Goal: Register for event/course

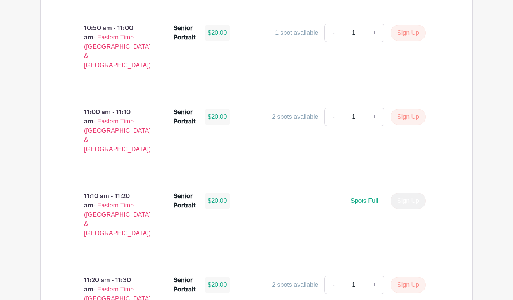
scroll to position [1997, 0]
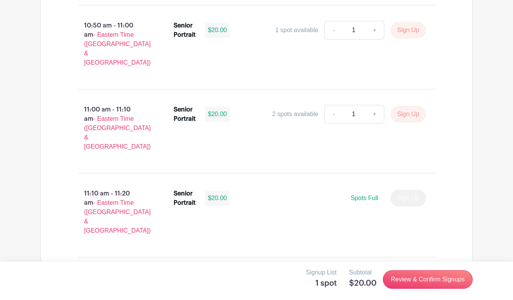
scroll to position [1996, 0]
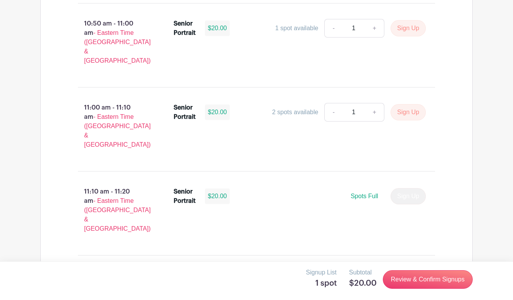
click at [317, 290] on turbo-frame "Signup List 1 spot" at bounding box center [324, 279] width 37 height 23
click at [427, 282] on link "Review & Confirm Signups" at bounding box center [428, 279] width 90 height 19
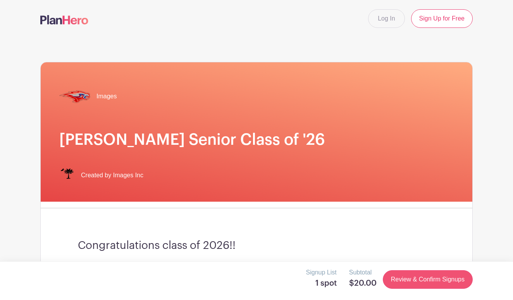
click at [427, 282] on link "Review & Confirm Signups" at bounding box center [428, 279] width 90 height 19
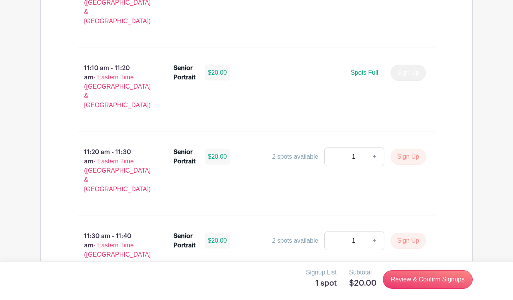
scroll to position [2081, 0]
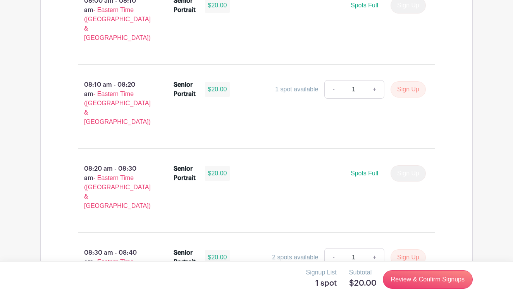
scroll to position [600, 0]
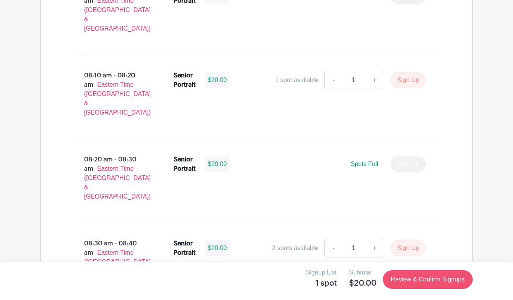
click at [402, 277] on link "Review & Confirm Signups" at bounding box center [428, 279] width 90 height 19
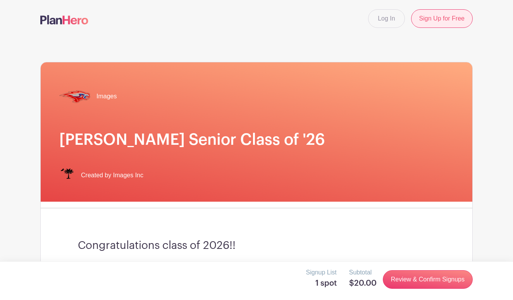
click at [455, 20] on link "Sign Up for Free" at bounding box center [442, 18] width 62 height 19
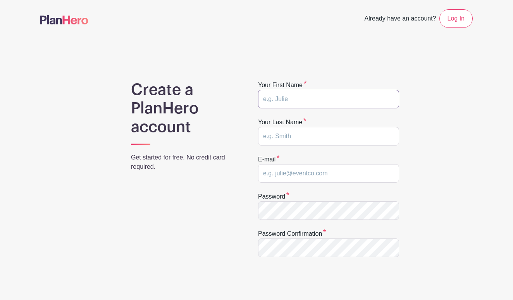
click at [307, 100] on input "text" at bounding box center [328, 99] width 141 height 19
type input "[PERSON_NAME]"
click at [315, 140] on input "text" at bounding box center [328, 136] width 141 height 19
type input "Young"
click at [296, 178] on input "email" at bounding box center [328, 173] width 141 height 19
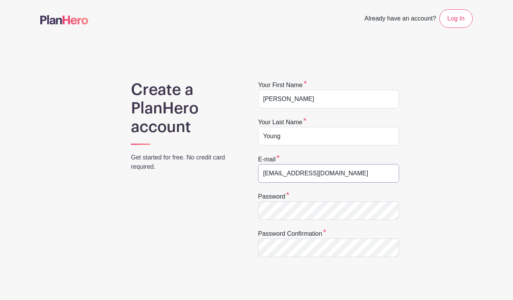
type input "YoungSt2026@hammondschool.org"
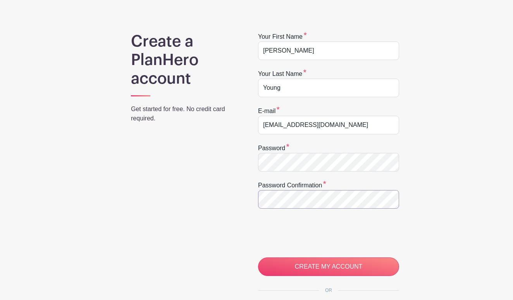
scroll to position [62, 0]
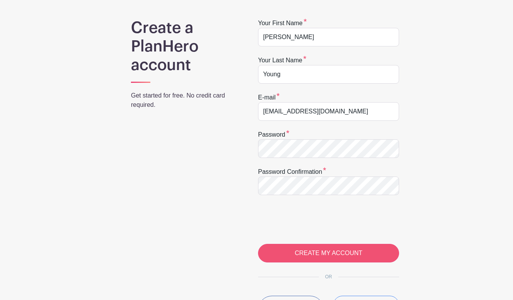
click at [309, 249] on input "CREATE MY ACCOUNT" at bounding box center [328, 253] width 141 height 19
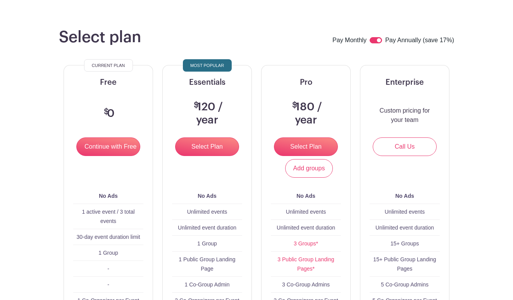
scroll to position [54, 0]
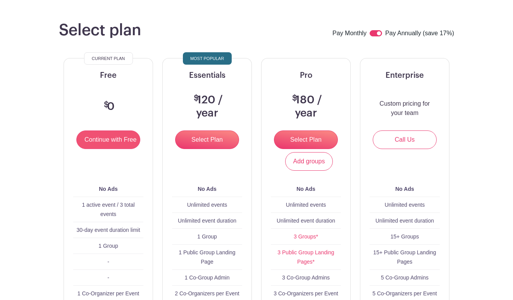
click at [111, 140] on input "Continue with Free" at bounding box center [108, 139] width 64 height 19
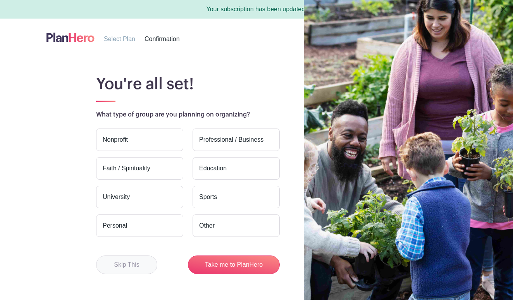
click at [138, 266] on button "Skip This" at bounding box center [126, 265] width 61 height 19
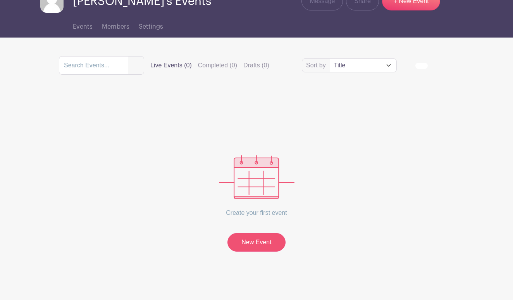
scroll to position [42, 0]
click at [90, 28] on span "Events" at bounding box center [83, 27] width 20 height 6
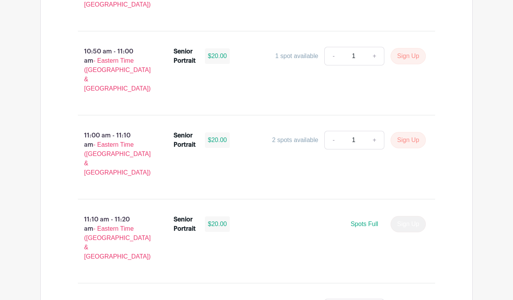
scroll to position [1960, 0]
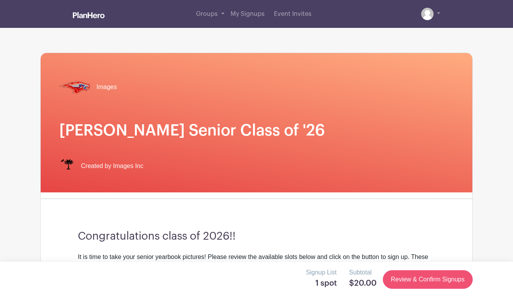
click at [400, 275] on link "Review & Confirm Signups" at bounding box center [428, 279] width 90 height 19
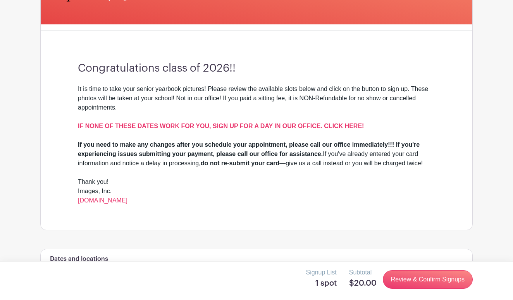
scroll to position [153, 0]
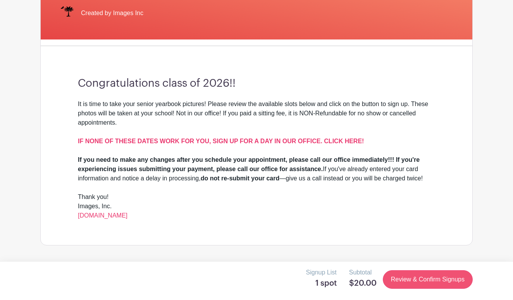
click at [407, 280] on link "Review & Confirm Signups" at bounding box center [428, 279] width 90 height 19
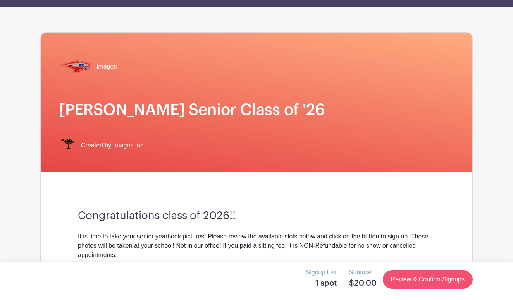
scroll to position [0, 0]
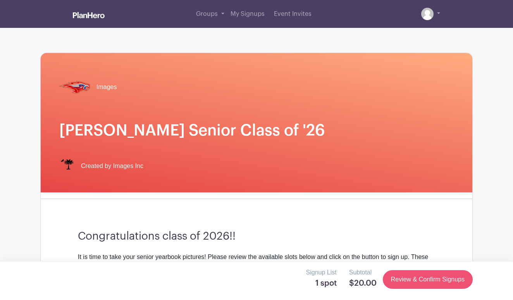
click at [407, 281] on link "Review & Confirm Signups" at bounding box center [428, 279] width 90 height 19
click at [405, 278] on link "Review & Confirm Signups" at bounding box center [428, 279] width 90 height 19
click at [394, 274] on link "Review & Confirm Signups" at bounding box center [428, 279] width 90 height 19
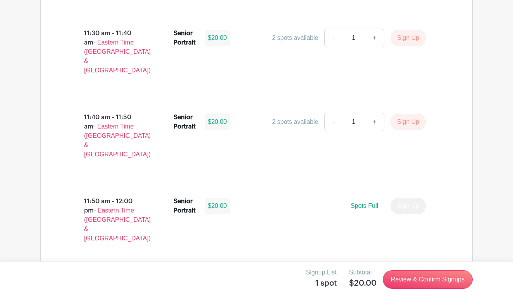
scroll to position [2312, 0]
click at [391, 280] on link "Review & Confirm Signups" at bounding box center [428, 279] width 90 height 19
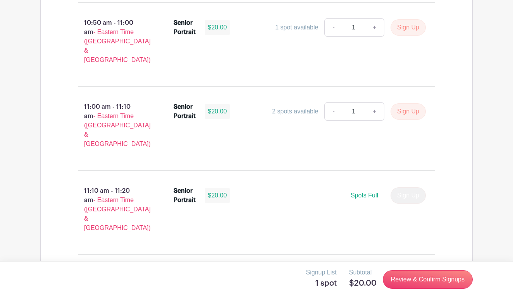
scroll to position [1988, 0]
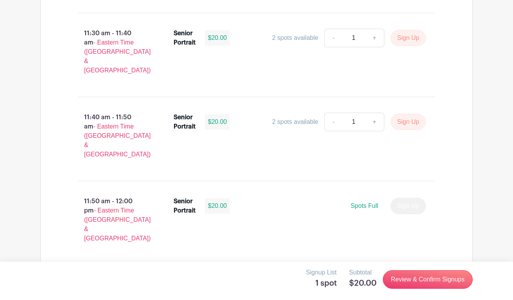
scroll to position [2312, 0]
click at [396, 284] on link "Review & Confirm Signups" at bounding box center [428, 279] width 90 height 19
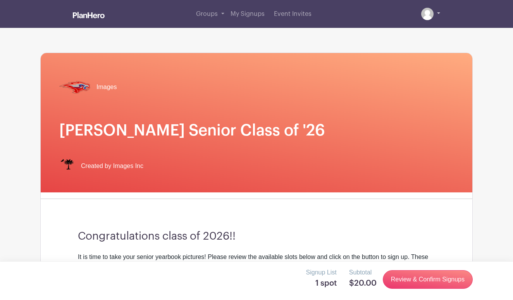
click at [432, 8] on link at bounding box center [430, 14] width 19 height 12
click at [439, 12] on link at bounding box center [430, 14] width 19 height 12
drag, startPoint x: 347, startPoint y: 280, endPoint x: 378, endPoint y: 281, distance: 31.0
click at [378, 281] on div "Signup List 1 spot Subtotal $20.00 Review & Confirm Signups" at bounding box center [256, 279] width 432 height 23
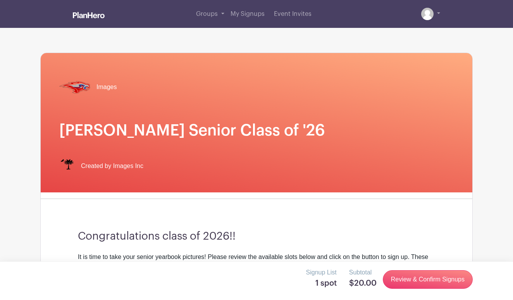
click at [482, 280] on div "Signup List 1 spot Subtotal $20.00 Review & Confirm Signups" at bounding box center [256, 280] width 513 height 39
click at [411, 278] on link "Review & Confirm Signups" at bounding box center [428, 279] width 90 height 19
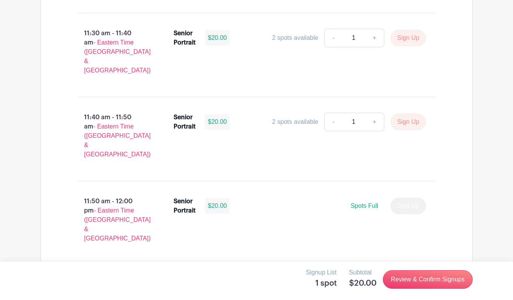
scroll to position [2312, 0]
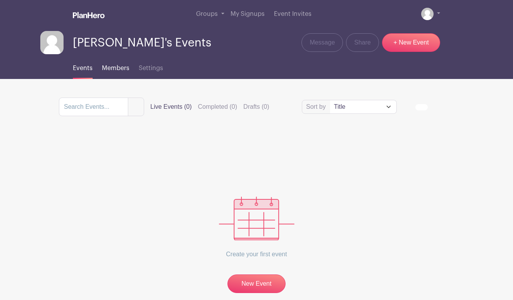
click at [109, 67] on span "Members" at bounding box center [115, 68] width 27 height 6
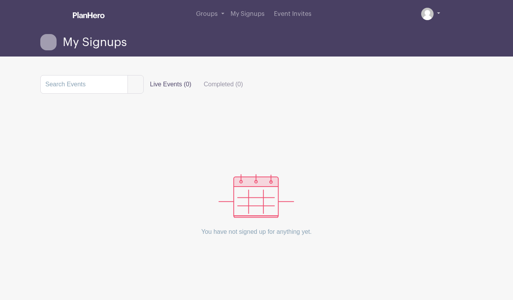
click at [429, 14] on img at bounding box center [427, 14] width 12 height 12
click at [433, 14] on link at bounding box center [430, 14] width 19 height 12
click at [214, 10] on link "Groups" at bounding box center [210, 14] width 34 height 28
click at [220, 12] on link "Groups" at bounding box center [210, 14] width 34 height 28
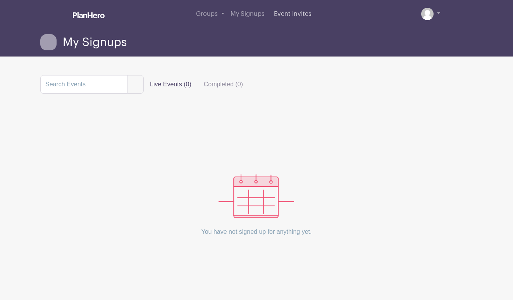
click at [290, 19] on link "Event Invites" at bounding box center [293, 14] width 44 height 28
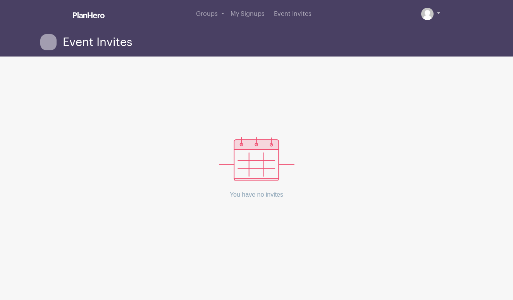
click at [424, 16] on img at bounding box center [427, 14] width 12 height 12
click at [434, 13] on link at bounding box center [430, 14] width 19 height 12
click at [89, 12] on img at bounding box center [89, 15] width 32 height 6
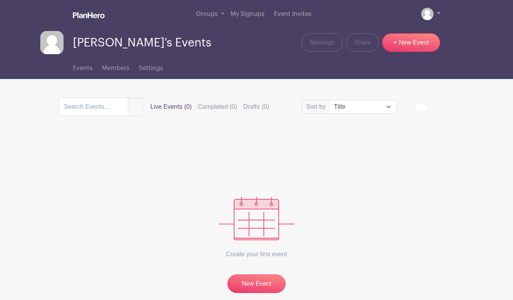
click at [434, 14] on link at bounding box center [430, 14] width 19 height 12
click at [53, 43] on img at bounding box center [51, 42] width 23 height 23
click at [430, 14] on img at bounding box center [427, 14] width 12 height 12
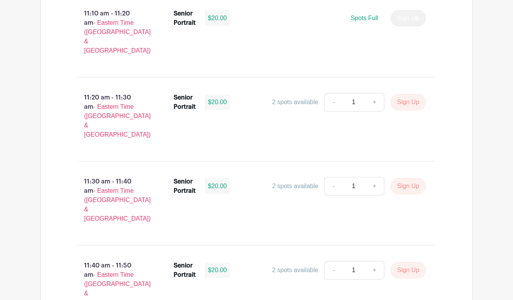
scroll to position [2164, 0]
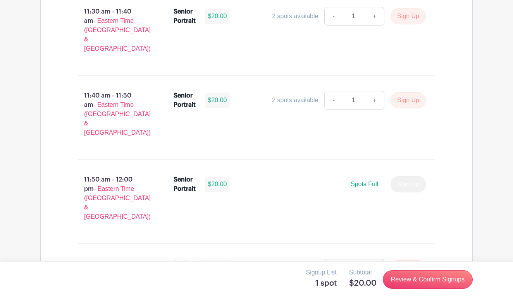
scroll to position [2334, 0]
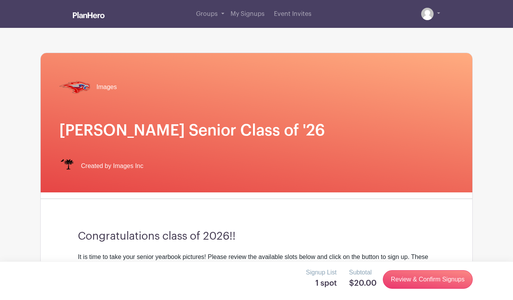
scroll to position [0, 0]
click at [425, 19] on img at bounding box center [427, 14] width 12 height 12
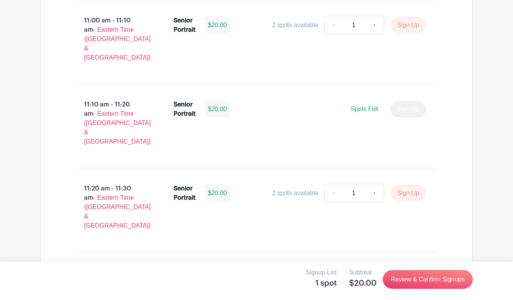
scroll to position [2179, 0]
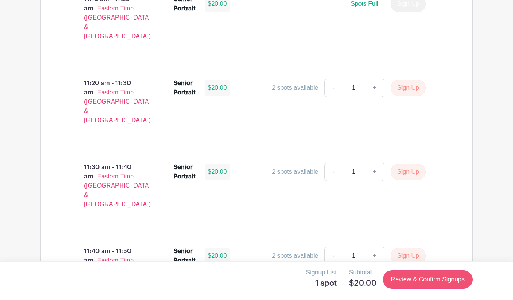
click at [427, 276] on link "Review & Confirm Signups" at bounding box center [428, 279] width 90 height 19
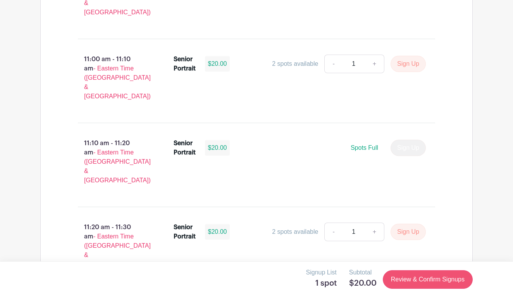
scroll to position [2035, 0]
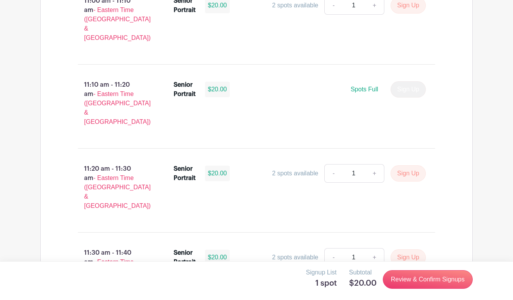
scroll to position [2094, 0]
drag, startPoint x: 286, startPoint y: 140, endPoint x: 340, endPoint y: 135, distance: 54.0
